Goal: Task Accomplishment & Management: Use online tool/utility

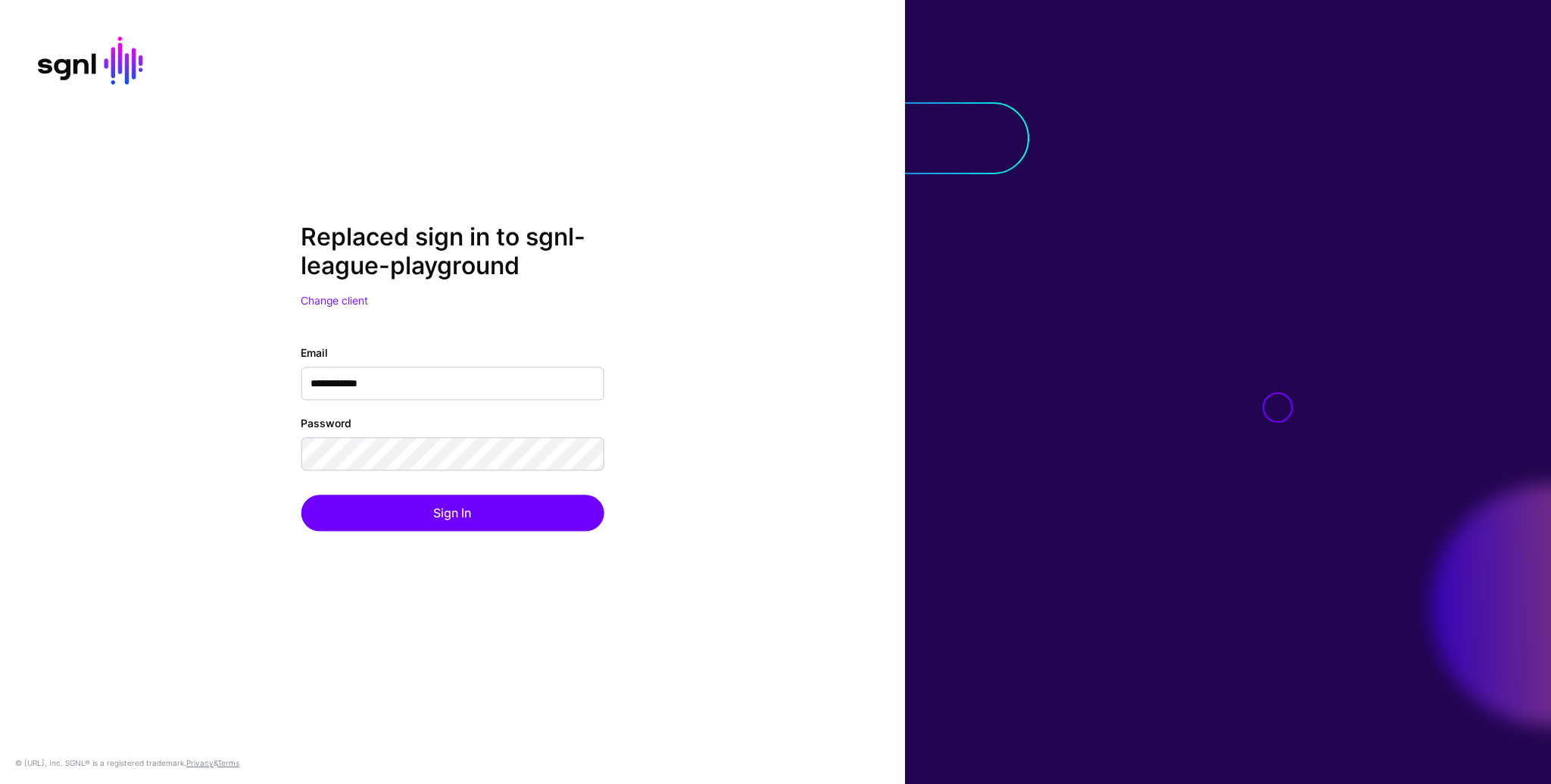
click at [1250, 521] on div at bounding box center [1228, 392] width 646 height 784
drag, startPoint x: 1108, startPoint y: 488, endPoint x: 1094, endPoint y: 485, distance: 14.3
click at [1102, 486] on div at bounding box center [1228, 392] width 646 height 784
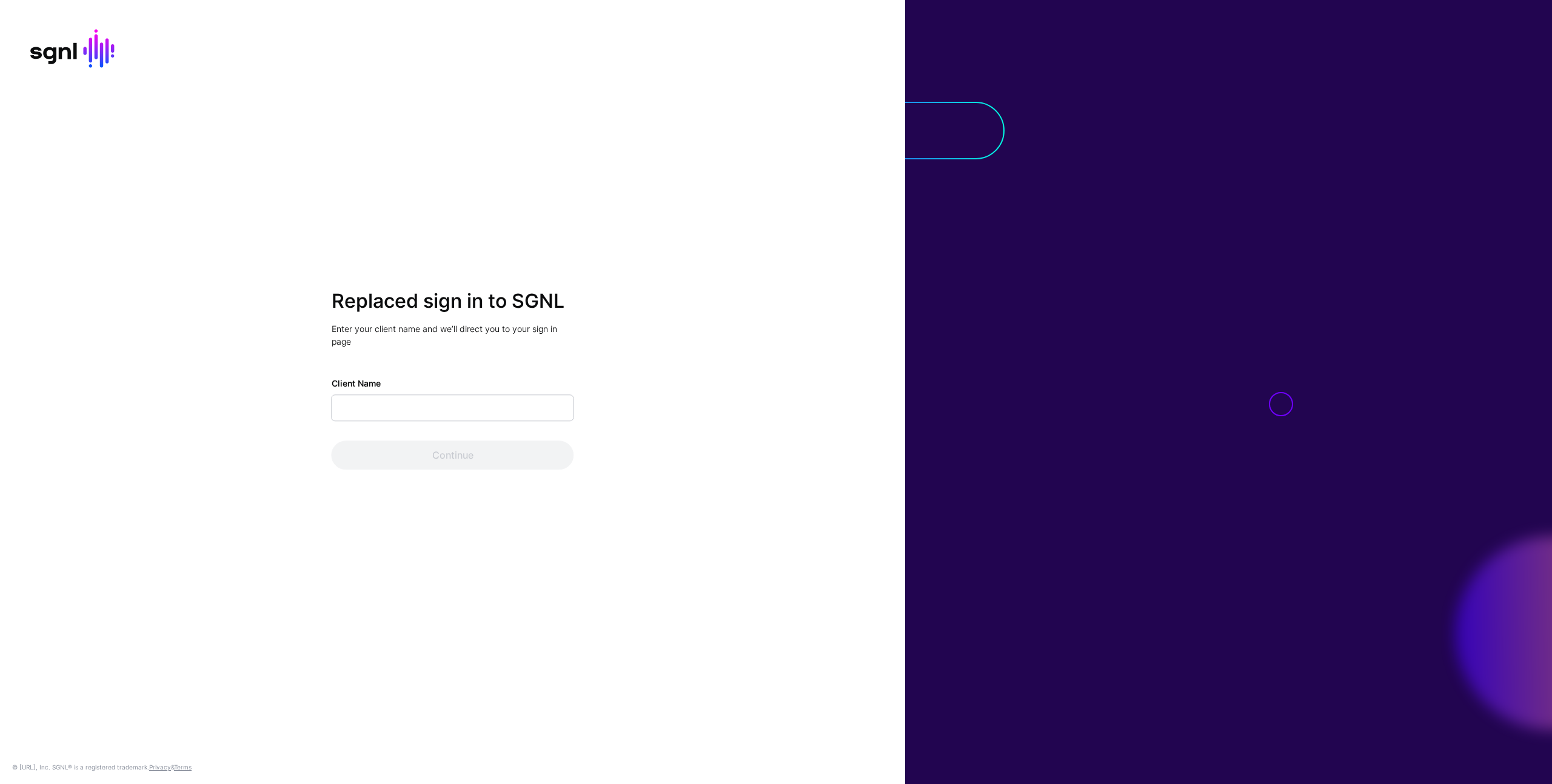
click at [484, 148] on div "Replaced sign in to SGNL Enter your client name and we’ll direct you to your si…" at bounding box center [452, 392] width 905 height 784
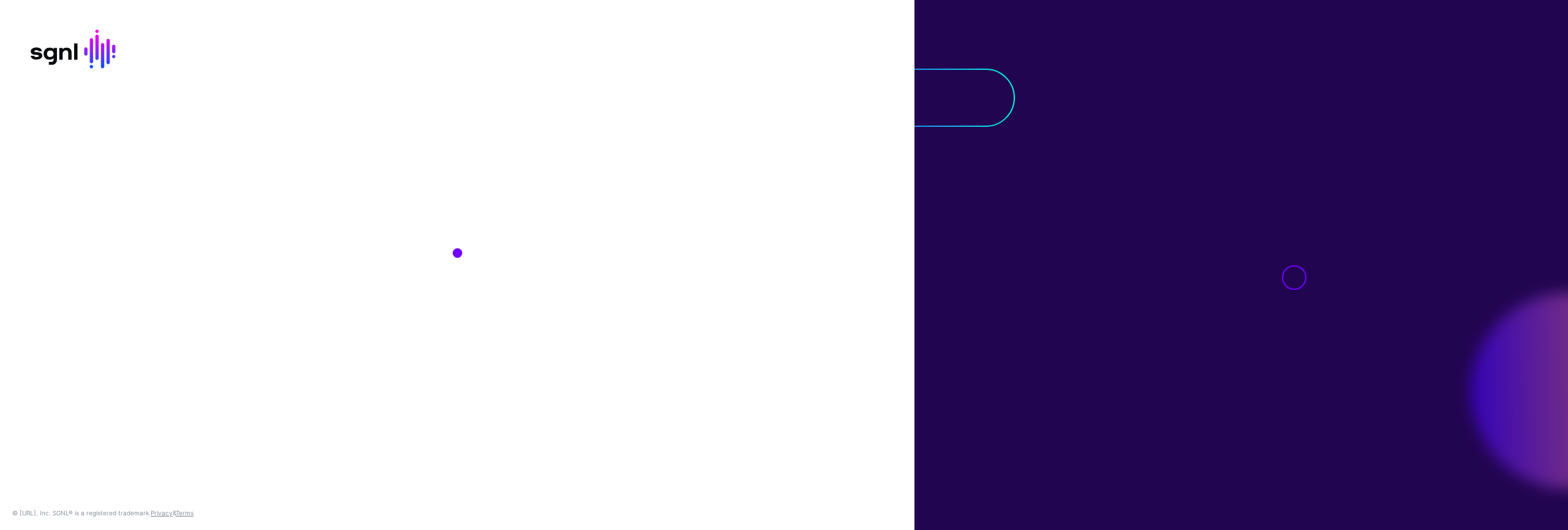
click at [740, 342] on div "© [URL], Inc. SGNL® is a registered trademark. Privacy & Terms" at bounding box center [457, 265] width 914 height 530
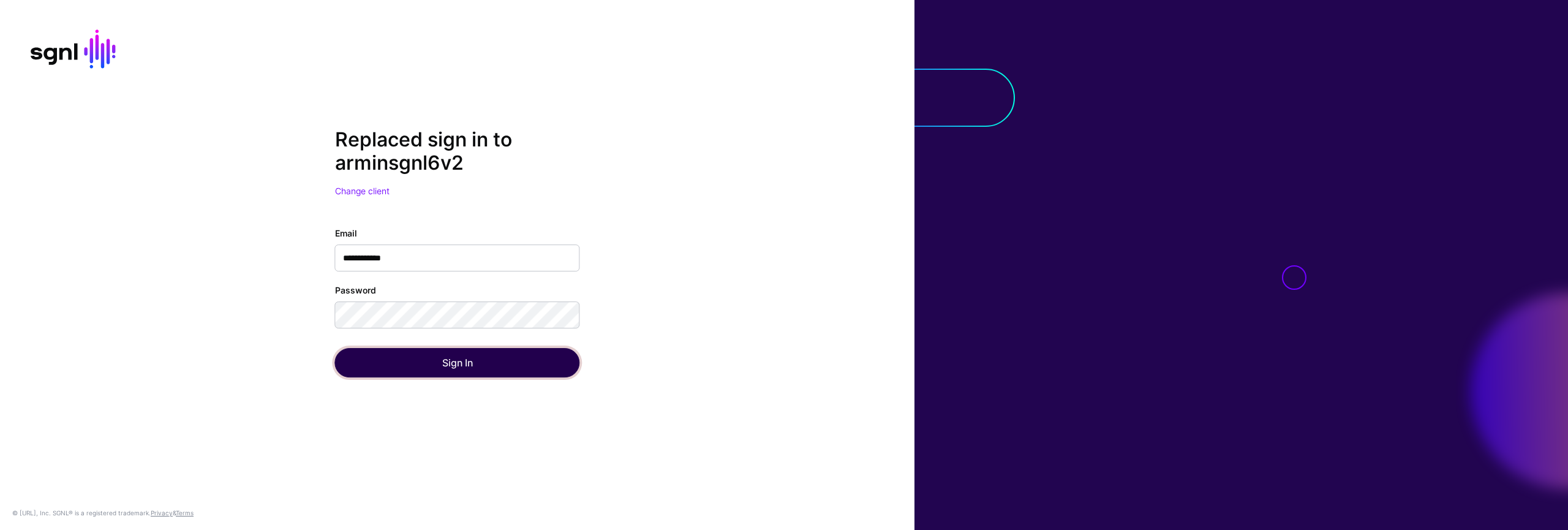
click at [492, 372] on button "Sign In" at bounding box center [458, 363] width 245 height 30
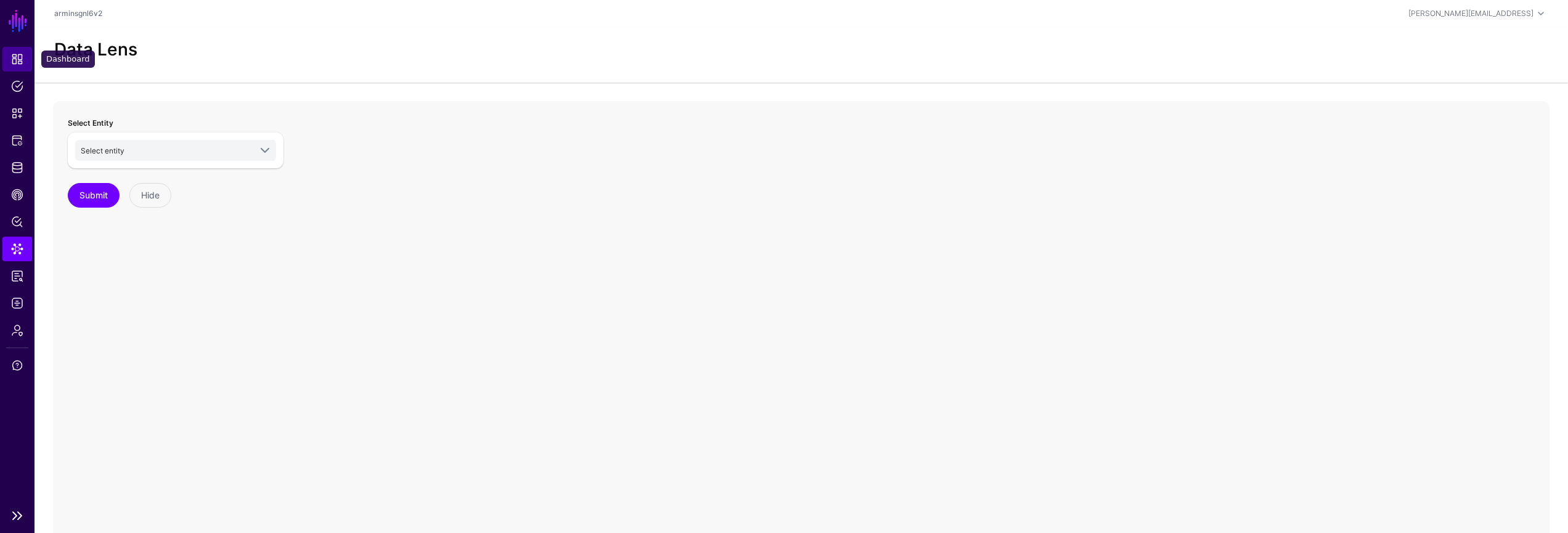
click at [20, 62] on span "Dashboard" at bounding box center [17, 60] width 13 height 13
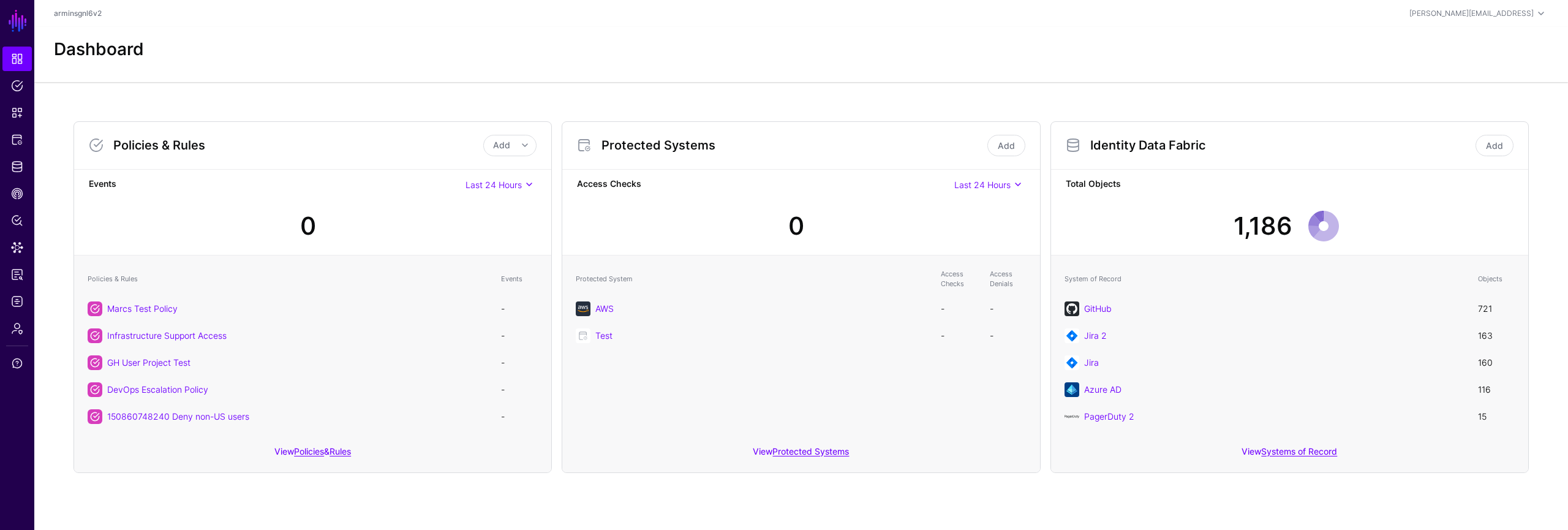
click at [892, 121] on div "Protected Systems Add Access Checks Last 24 Hours Last 24 Hours Last 7 Days Las…" at bounding box center [800, 297] width 478 height 352
click at [1271, 70] on div "Dashboard" at bounding box center [801, 55] width 1534 height 55
drag, startPoint x: 646, startPoint y: 89, endPoint x: 662, endPoint y: 90, distance: 16.0
click at [646, 89] on div "Policies & Rules Add Add Policy Add Rule Events Last 24 Hours Last 24 Hours Las…" at bounding box center [801, 297] width 1534 height 430
click at [1414, 244] on div "1,186" at bounding box center [1290, 222] width 458 height 53
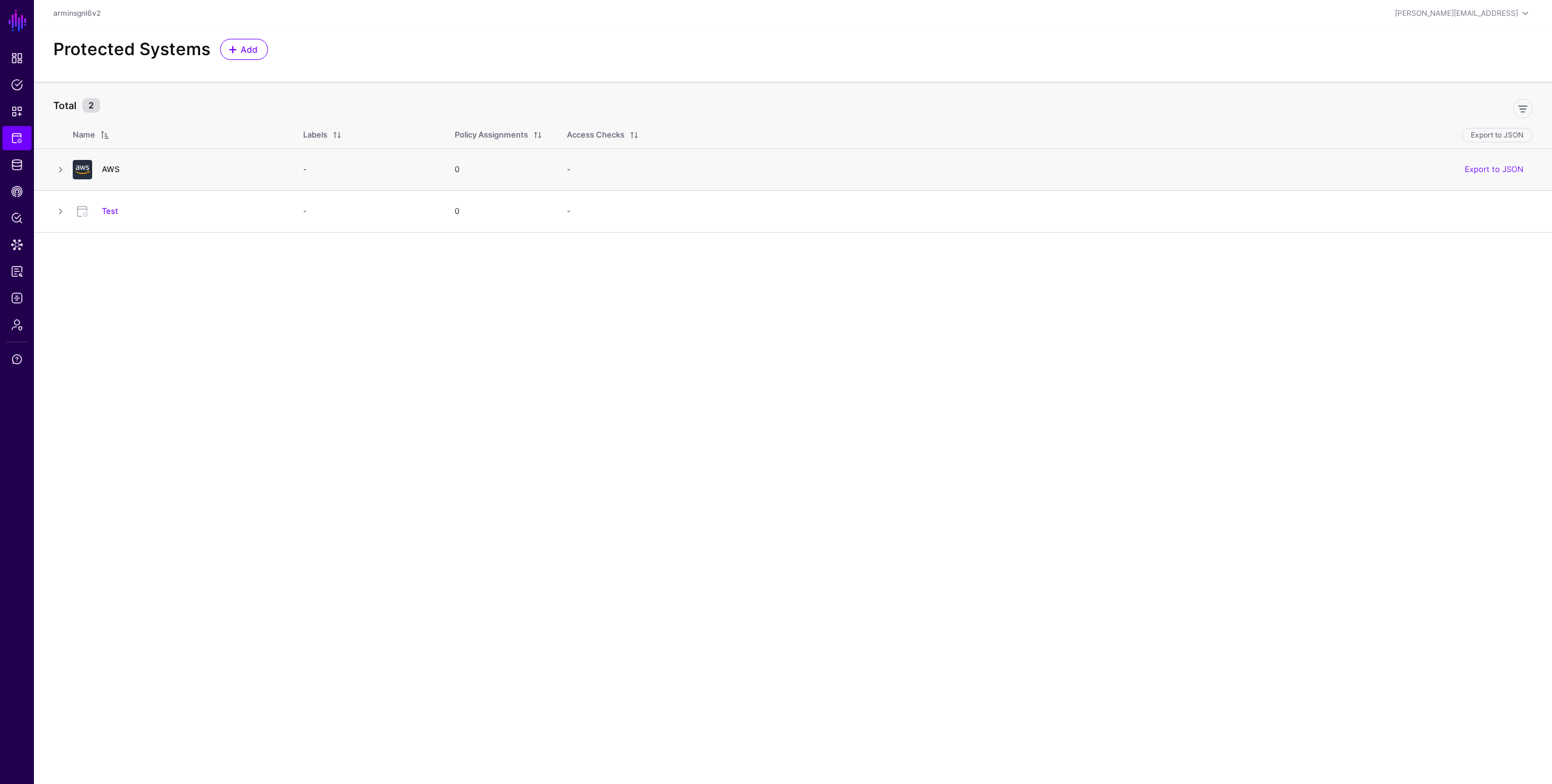
click at [113, 164] on link "AWS" at bounding box center [110, 169] width 18 height 10
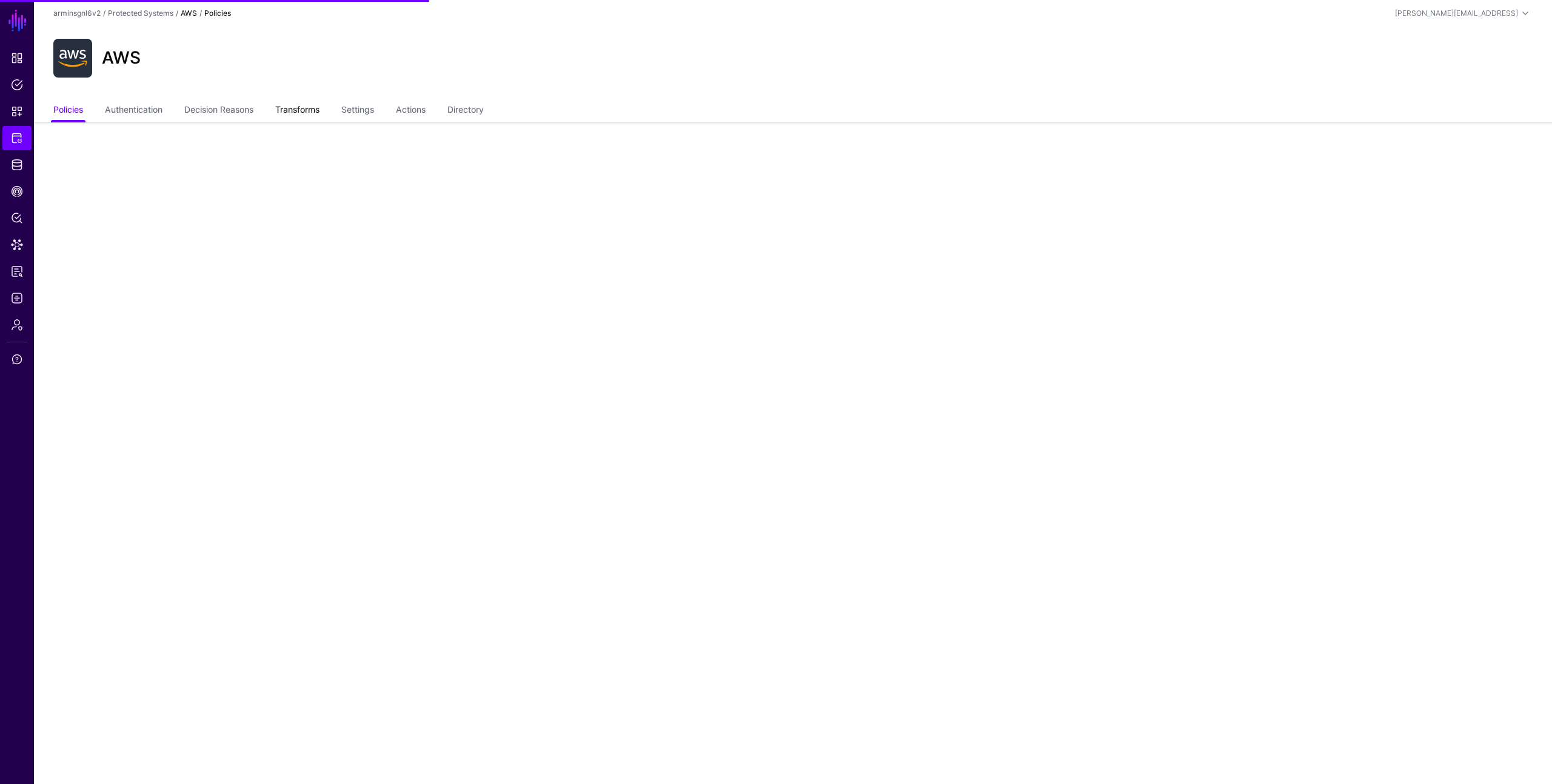
click at [280, 116] on link "Transforms" at bounding box center [297, 111] width 44 height 23
click at [312, 111] on link "Transforms" at bounding box center [297, 111] width 44 height 23
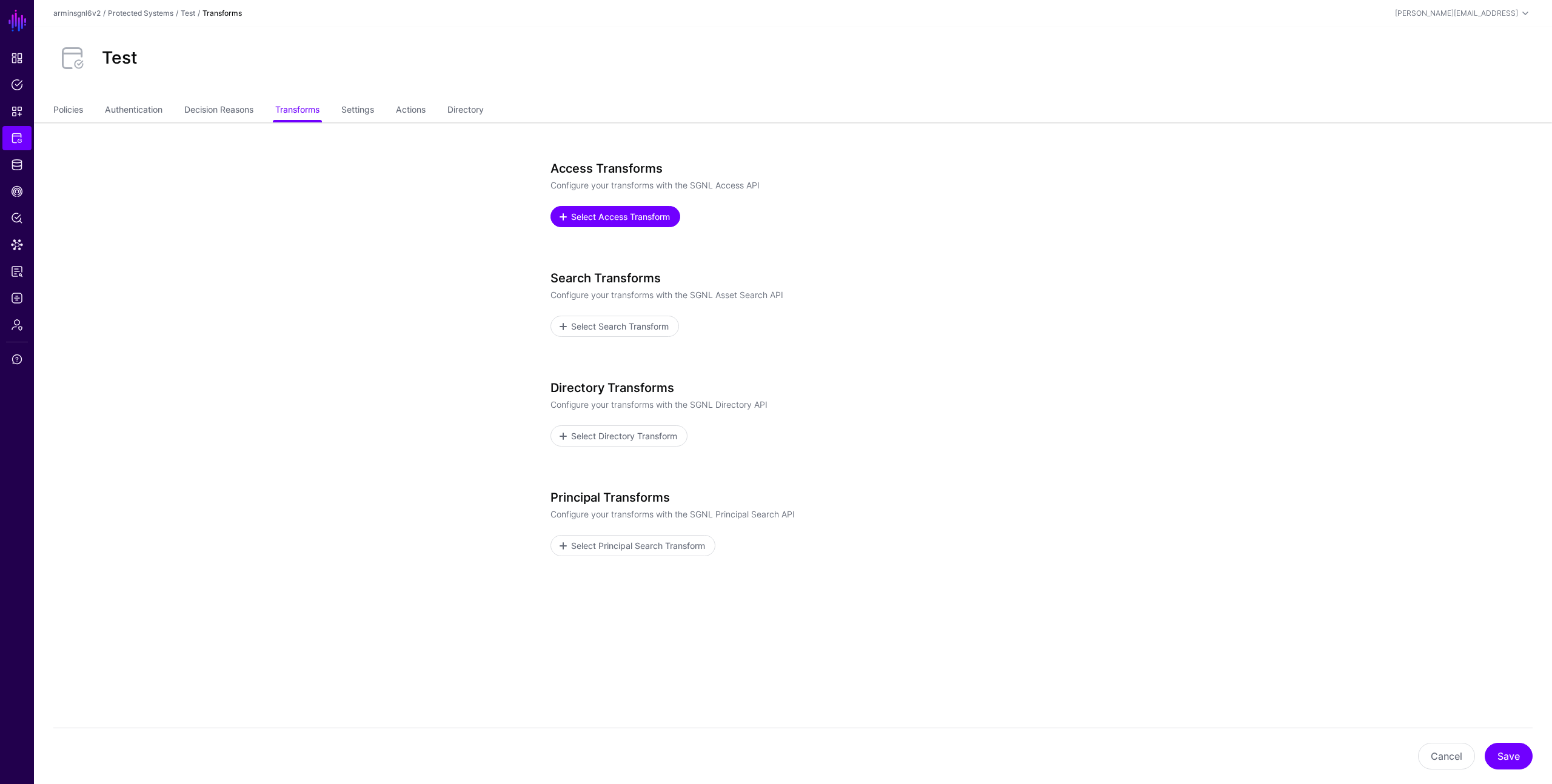
click at [617, 216] on span "Select Access Transform" at bounding box center [621, 216] width 102 height 12
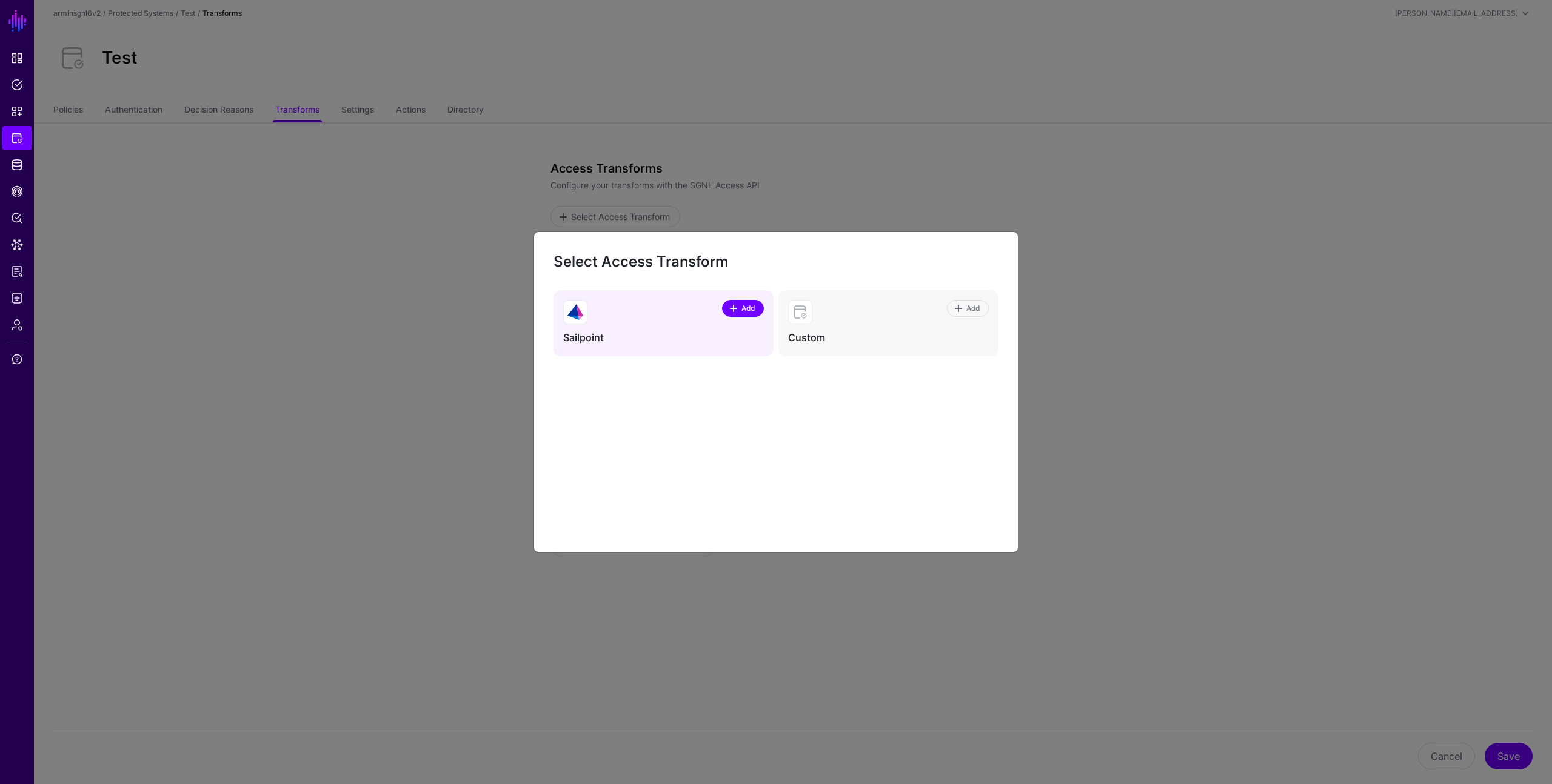
click at [749, 309] on span "Add" at bounding box center [748, 309] width 16 height 11
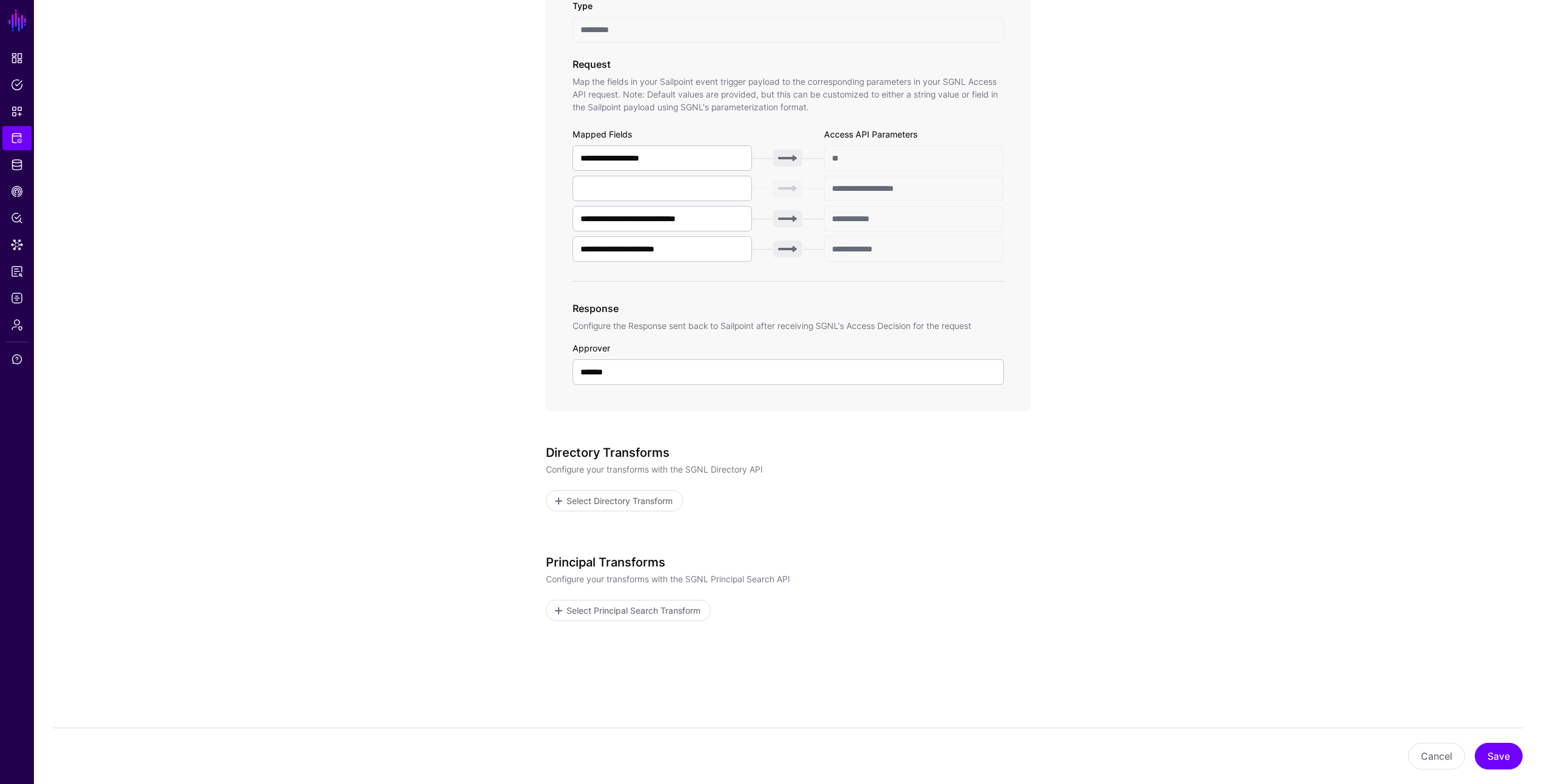
scroll to position [384, 0]
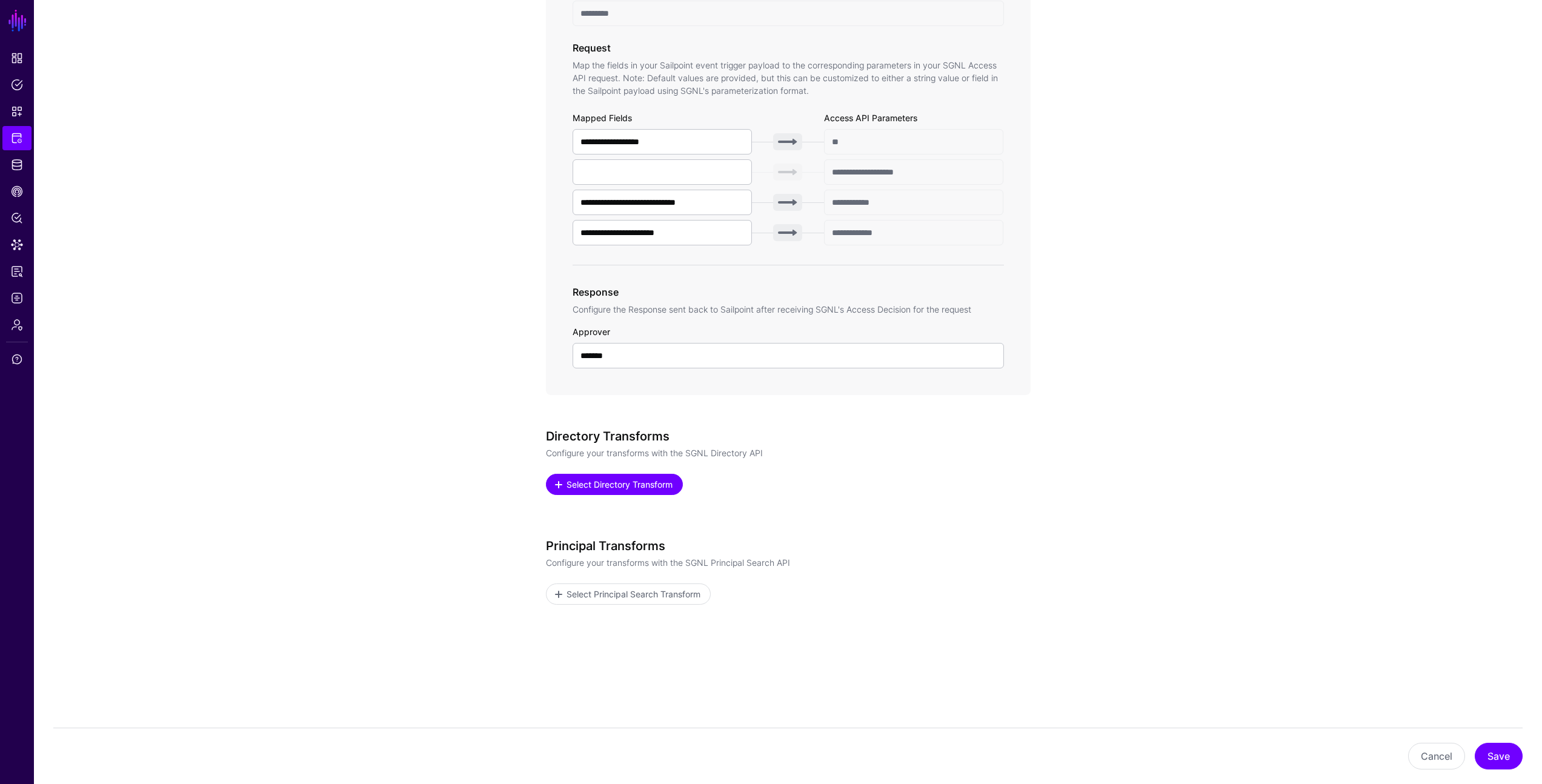
click at [630, 488] on span "Select Directory Transform" at bounding box center [619, 485] width 109 height 12
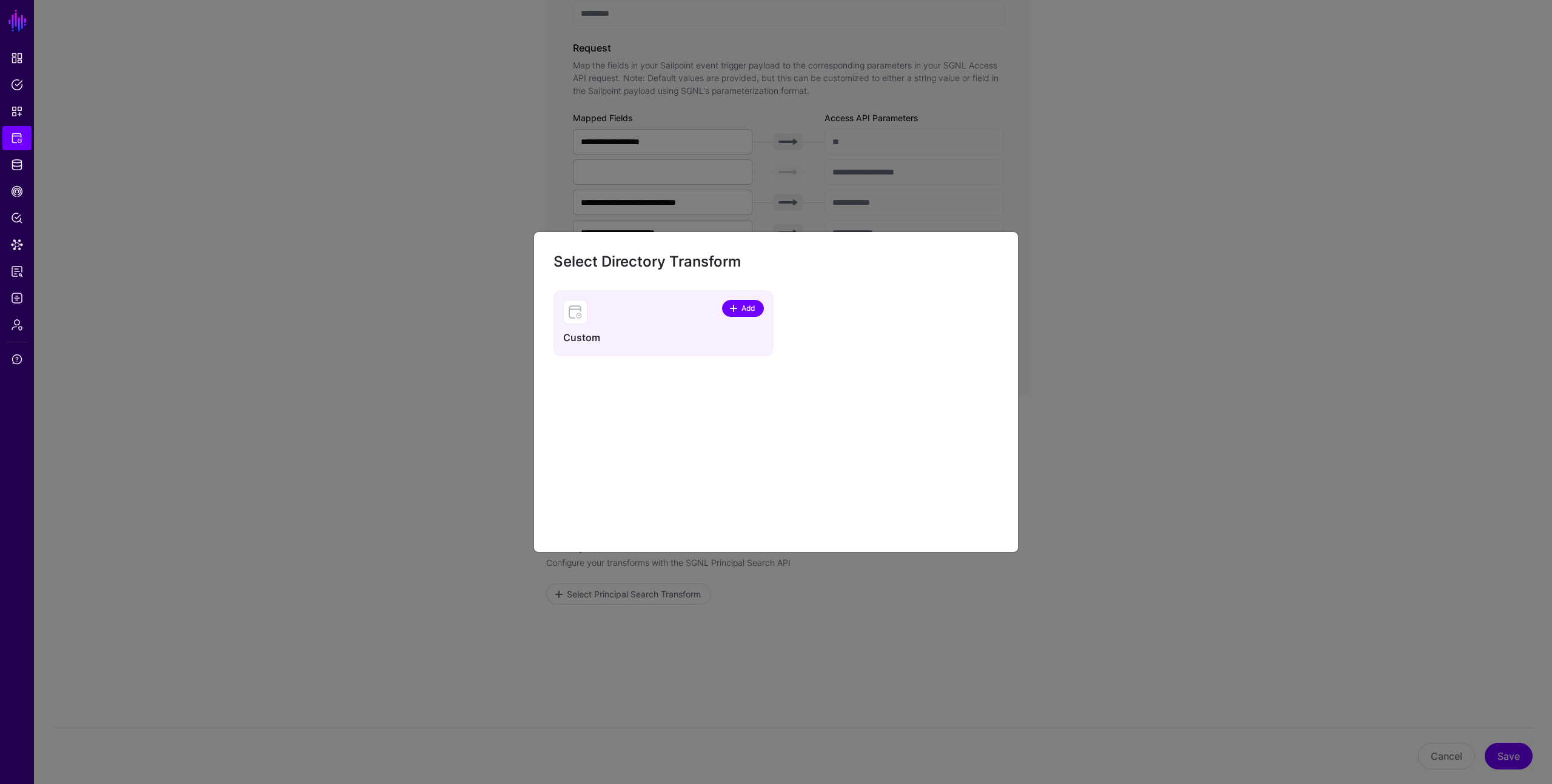
click at [744, 306] on span "Add" at bounding box center [748, 309] width 16 height 11
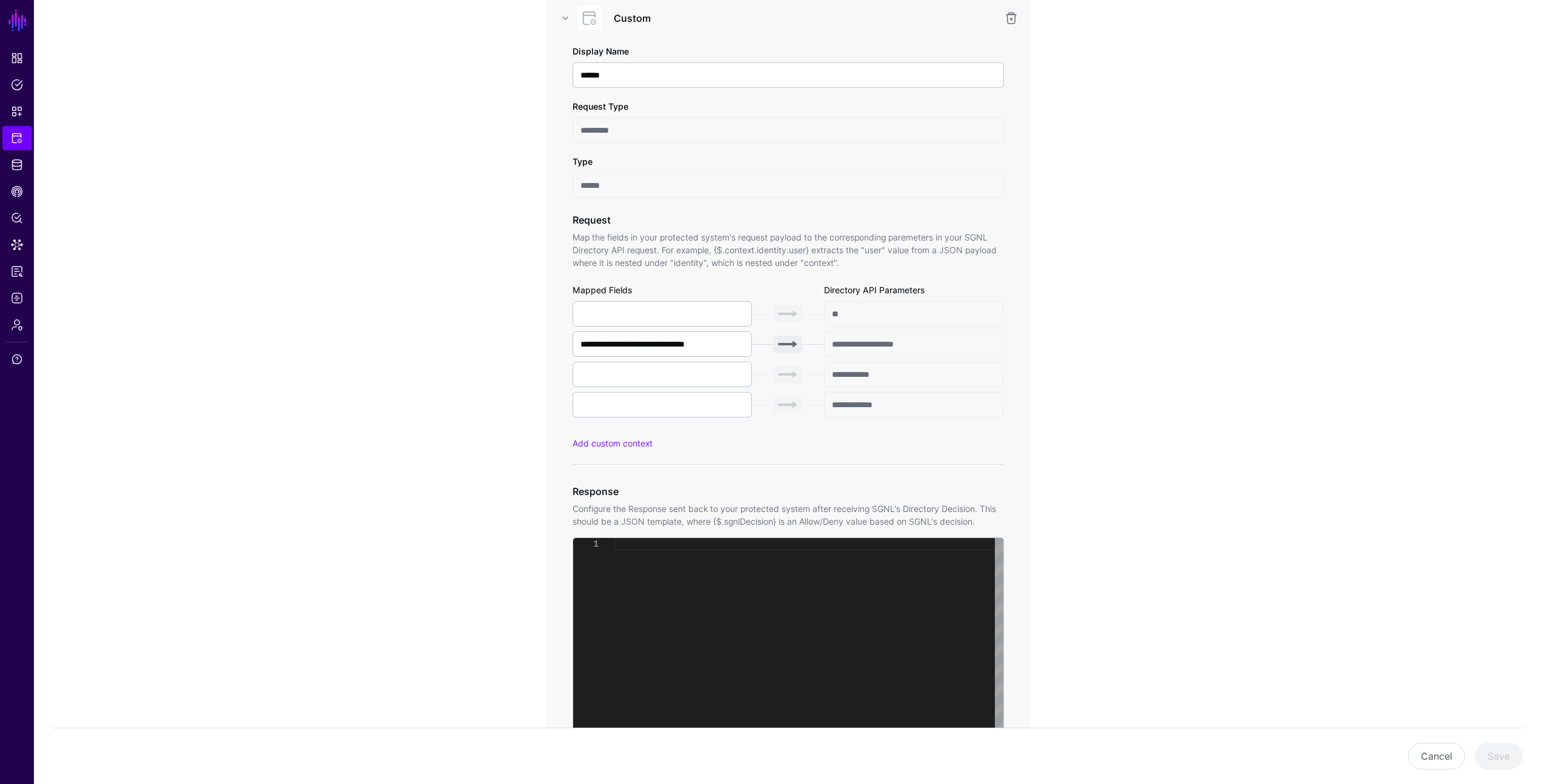
scroll to position [1060, 0]
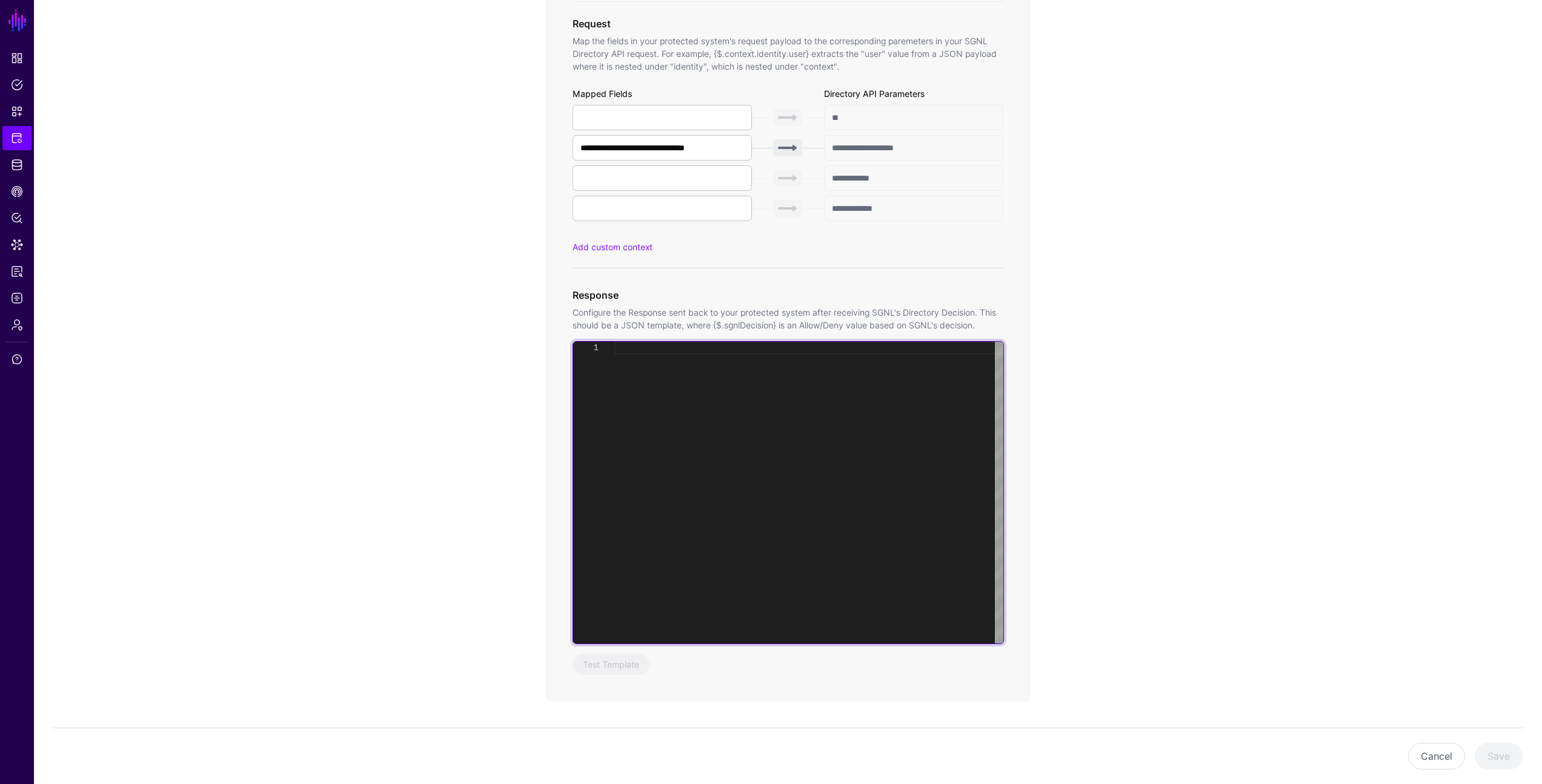
click at [780, 417] on div at bounding box center [809, 492] width 389 height 302
